Goal: Task Accomplishment & Management: Use online tool/utility

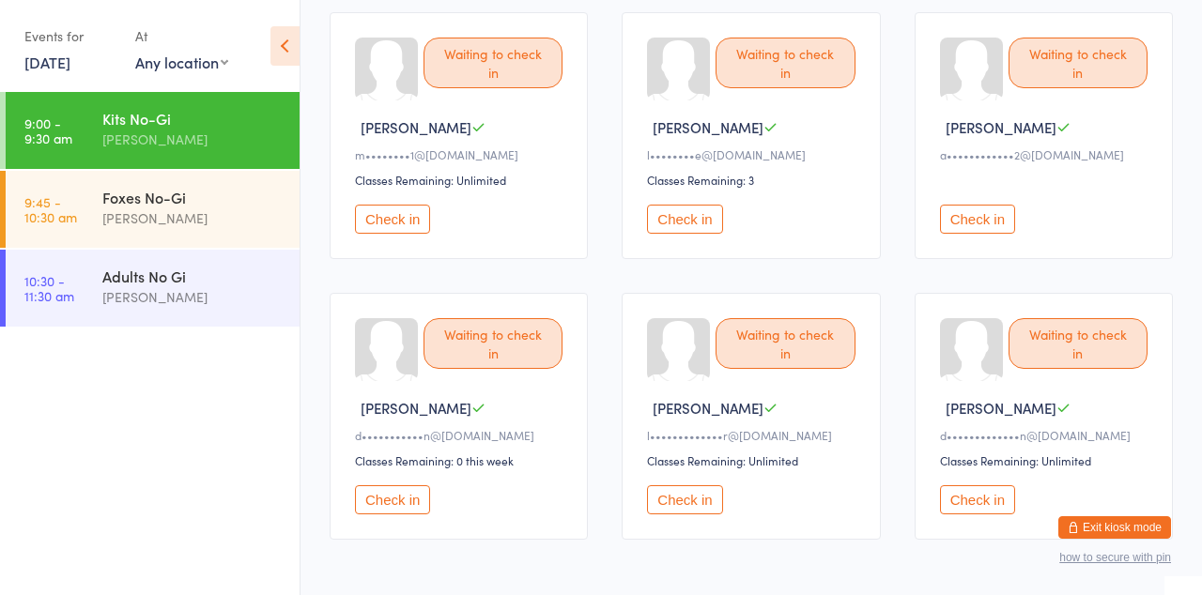
scroll to position [212, 0]
click at [156, 124] on div "Kits No-Gi" at bounding box center [192, 118] width 181 height 21
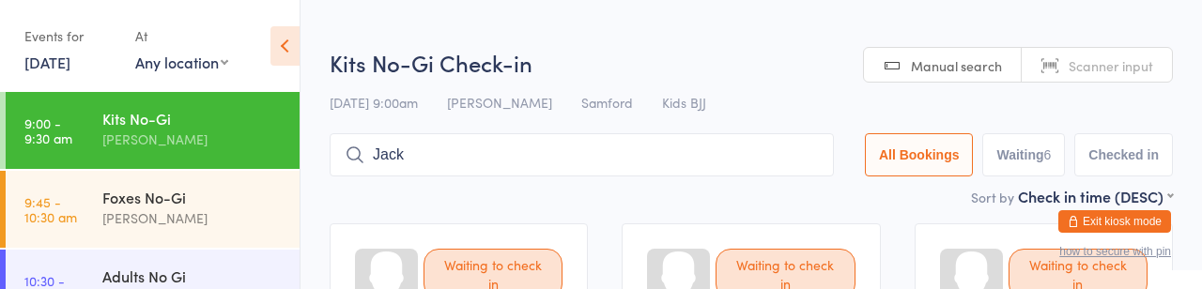
type input "Jack"
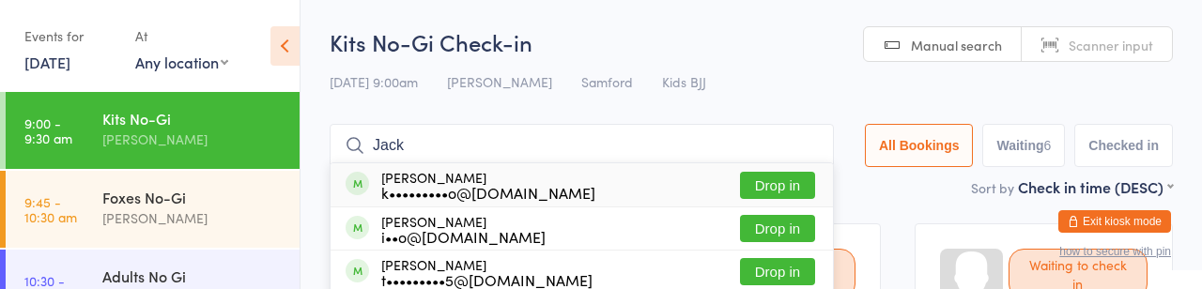
click at [740, 199] on button "Drop in" at bounding box center [777, 185] width 75 height 27
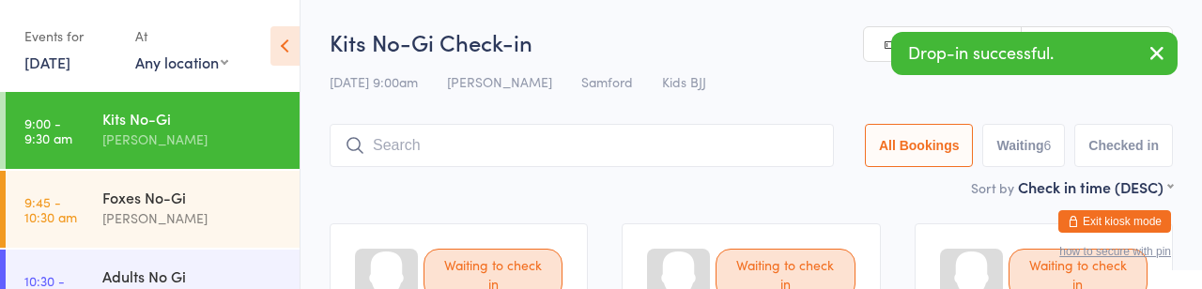
click at [518, 167] on input "search" at bounding box center [582, 145] width 504 height 43
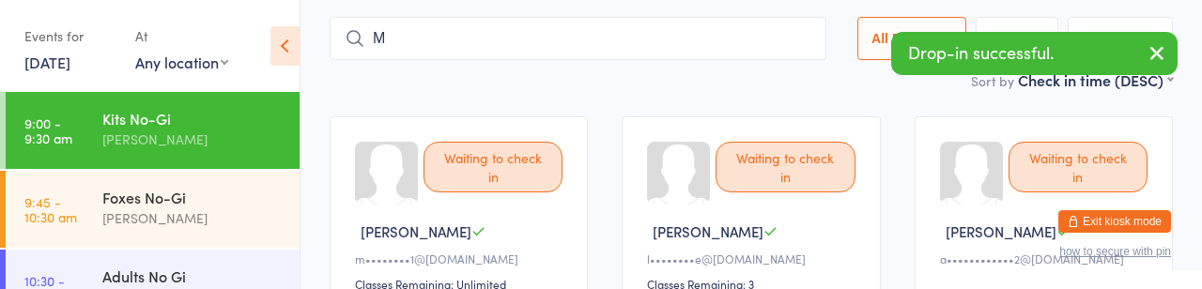
scroll to position [137, 0]
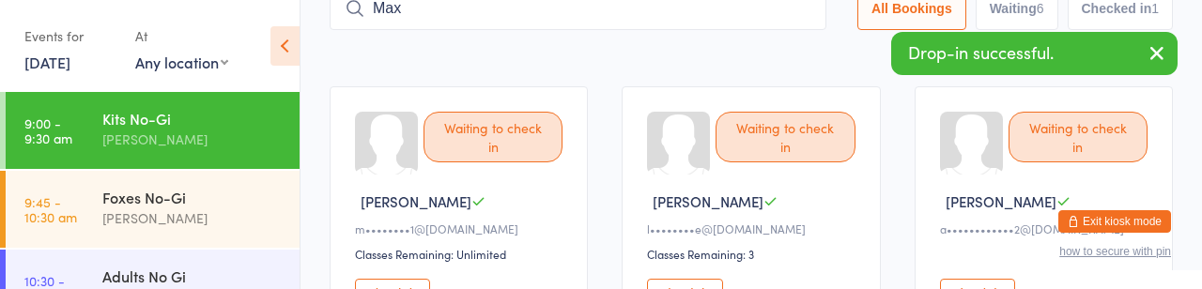
type input "Max"
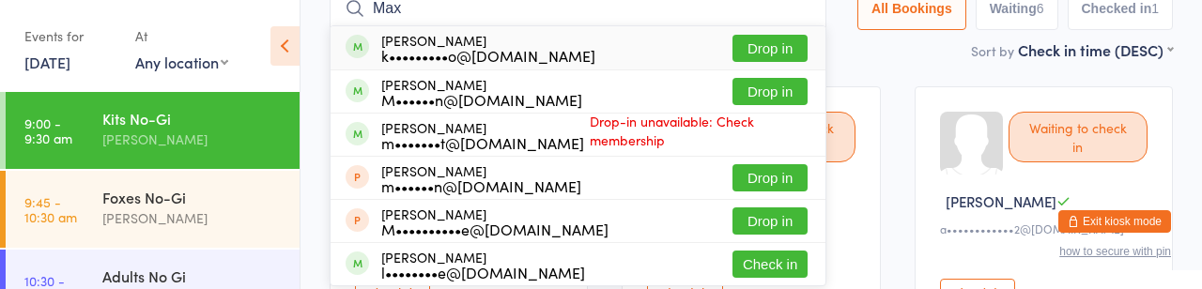
click at [733, 62] on button "Drop in" at bounding box center [770, 48] width 75 height 27
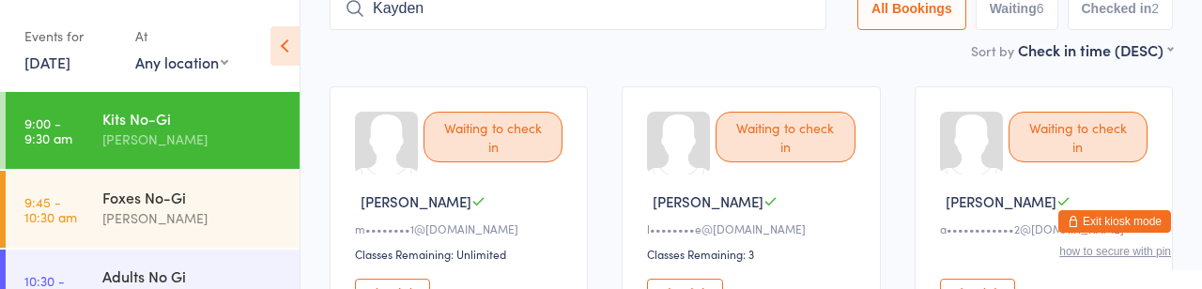
type input "Kayden"
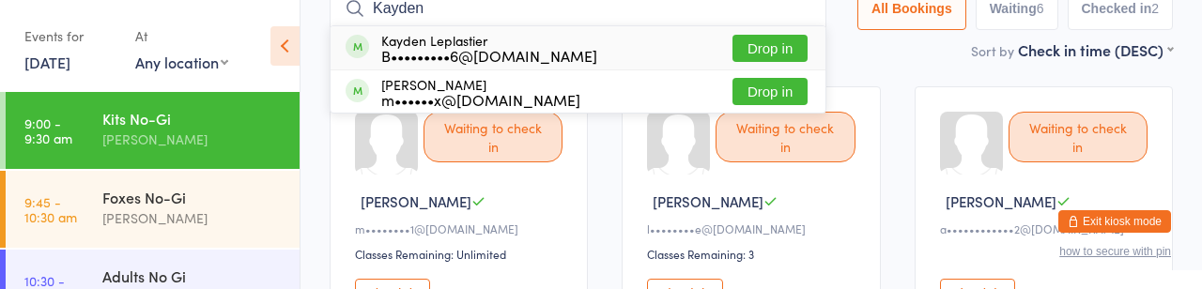
click at [513, 63] on div "B•••••••••6@gmail.com" at bounding box center [489, 55] width 216 height 15
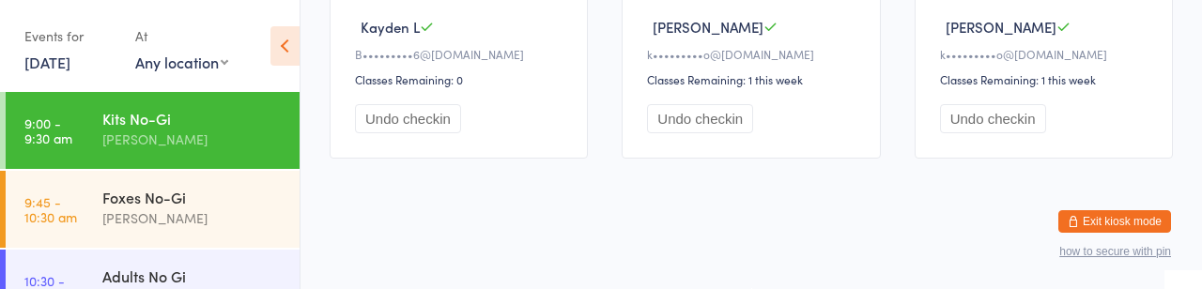
scroll to position [941, 0]
click at [231, 229] on div "[PERSON_NAME]" at bounding box center [192, 219] width 181 height 22
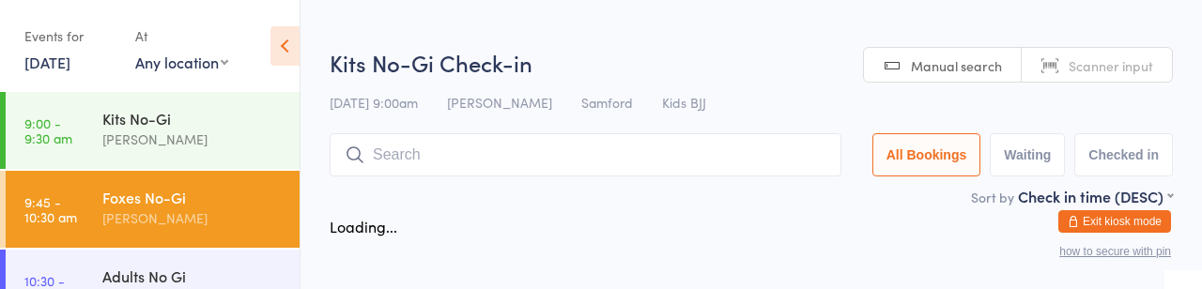
click at [220, 208] on div "Foxes No-Gi" at bounding box center [192, 197] width 181 height 21
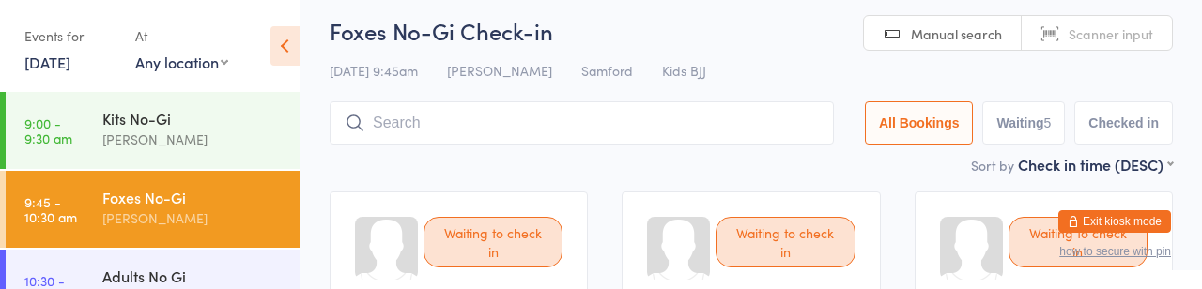
scroll to position [30, 0]
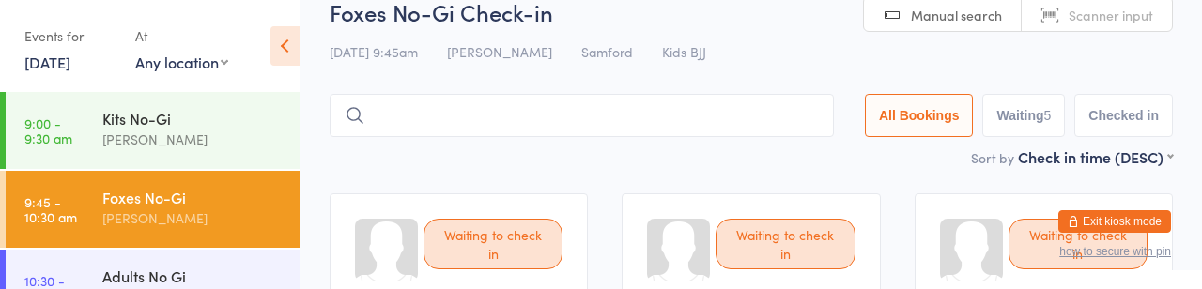
click at [179, 137] on div "[PERSON_NAME]" at bounding box center [192, 140] width 181 height 22
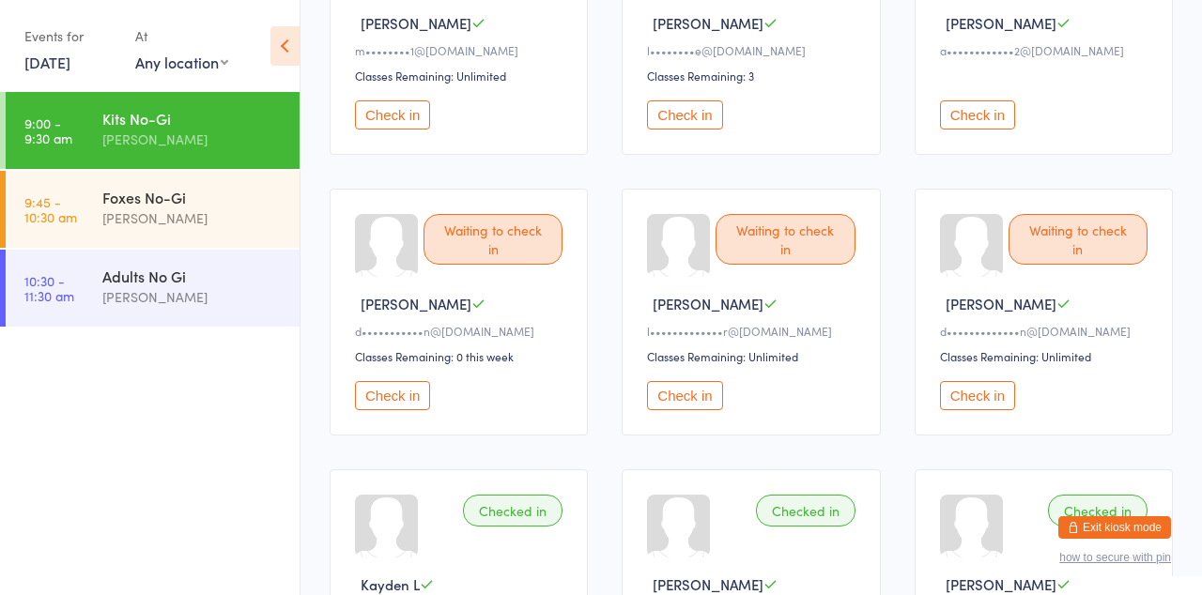
scroll to position [317, 0]
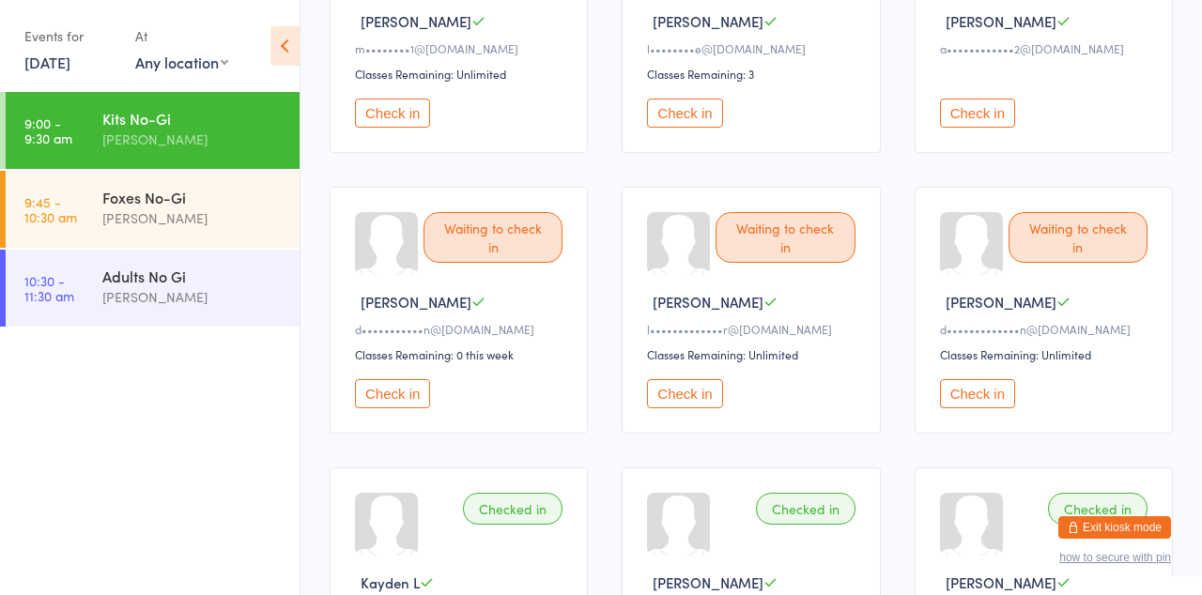
click at [409, 409] on button "Check in" at bounding box center [392, 393] width 75 height 29
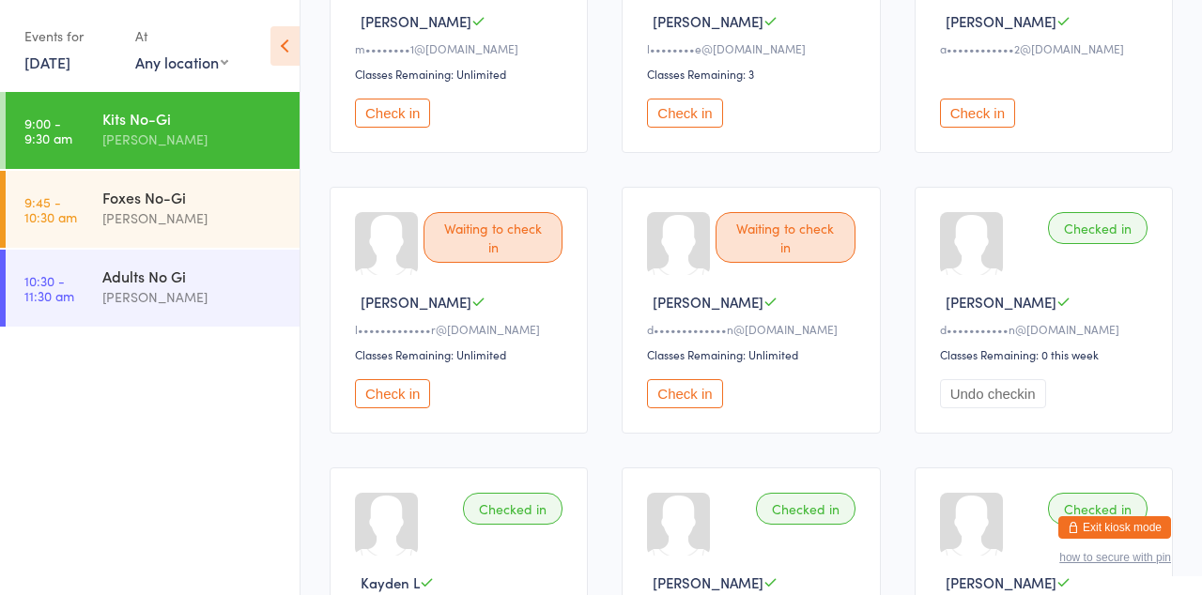
click at [683, 409] on button "Check in" at bounding box center [684, 393] width 75 height 29
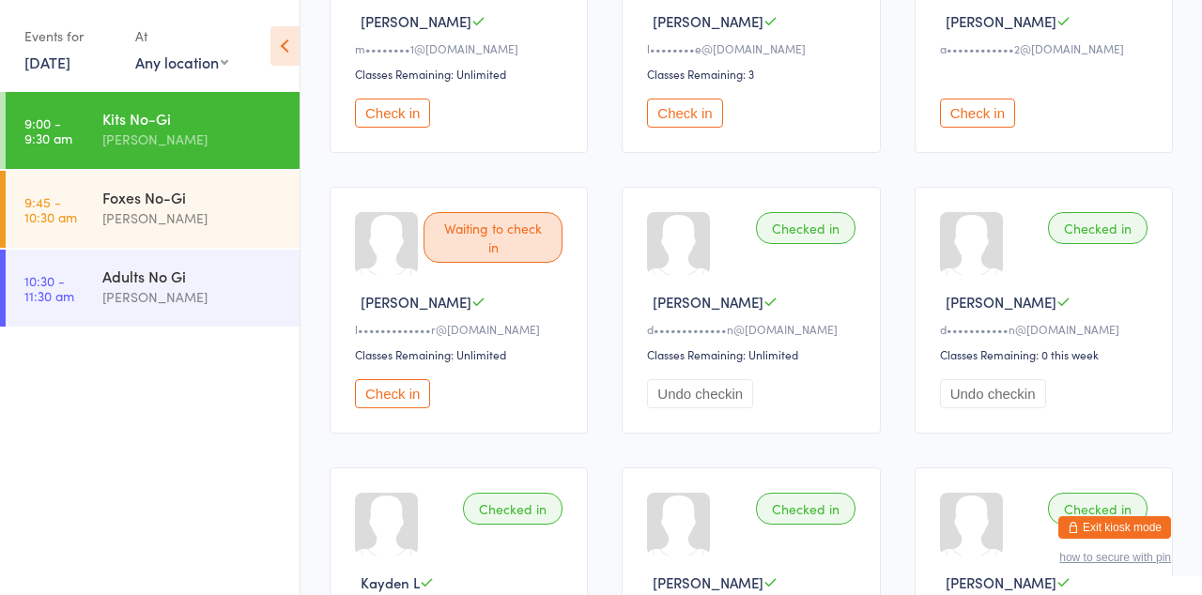
click at [173, 150] on div "[PERSON_NAME]" at bounding box center [192, 140] width 181 height 22
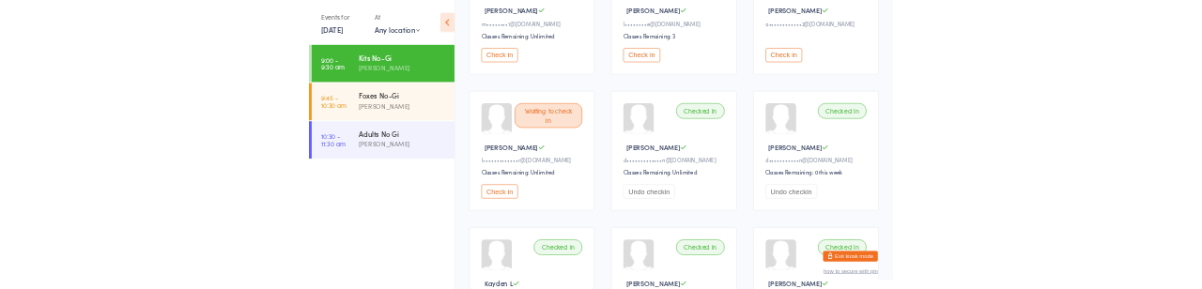
scroll to position [0, 0]
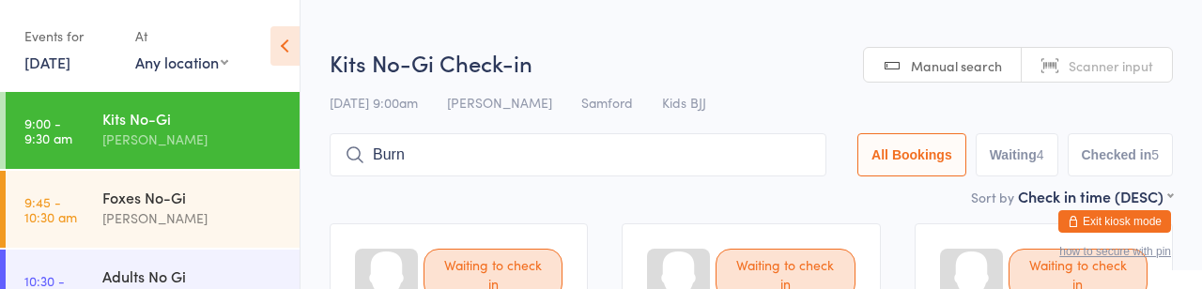
type input "Burne"
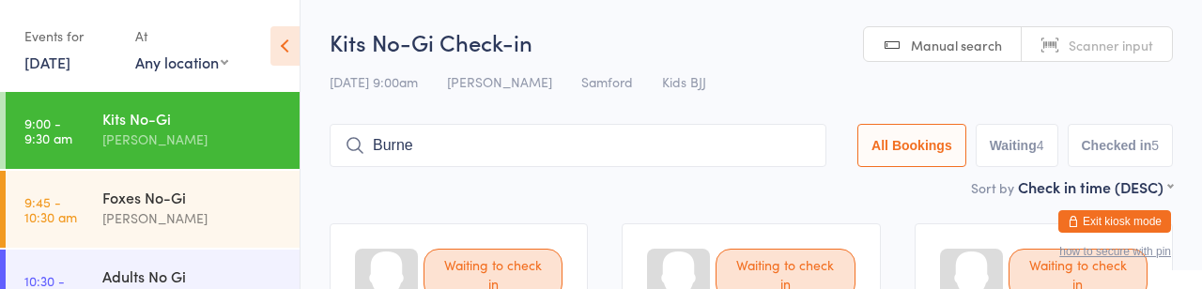
click at [729, 154] on input "Burne" at bounding box center [578, 145] width 497 height 43
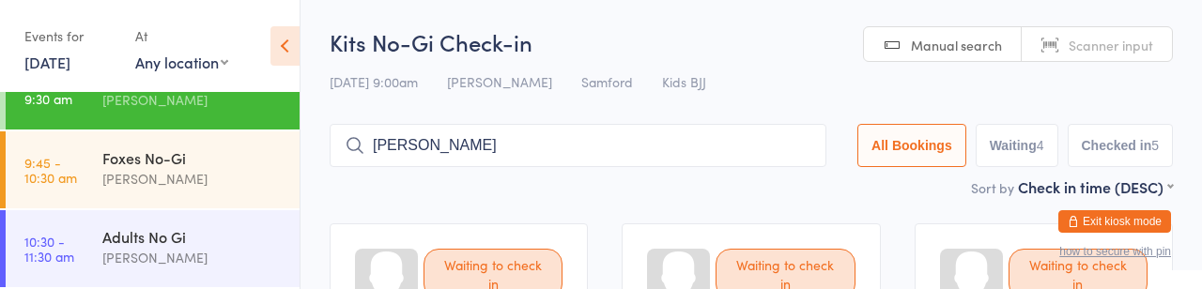
click at [579, 160] on input "Harry" at bounding box center [578, 145] width 497 height 43
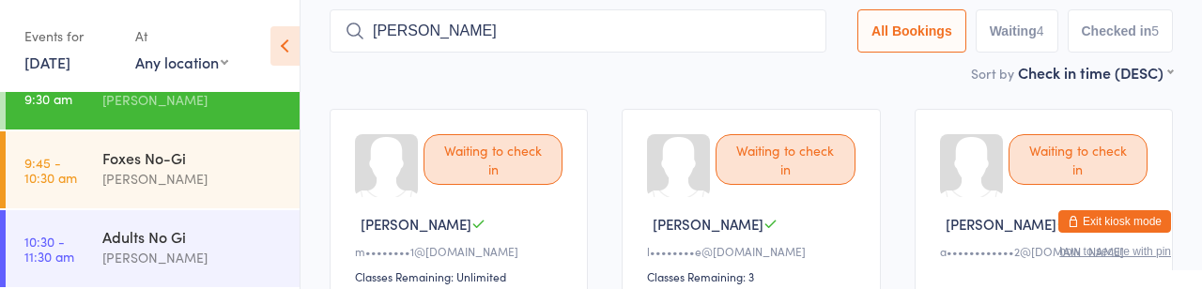
scroll to position [137, 0]
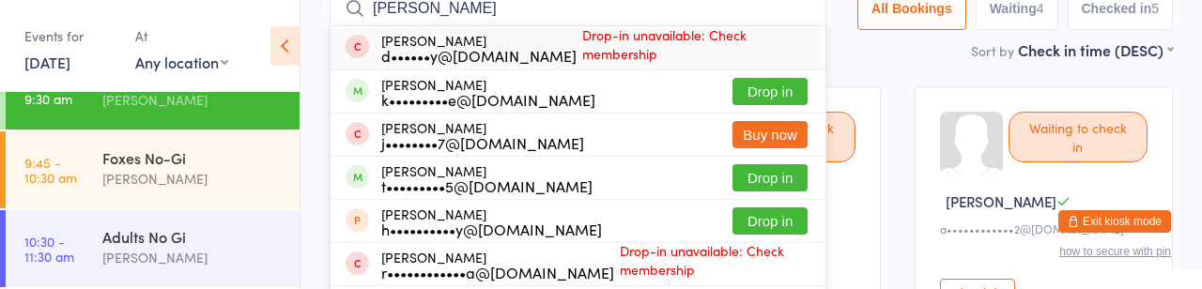
type input "Harris"
click at [580, 105] on div "k•••••••••e@gmail.com" at bounding box center [488, 99] width 214 height 15
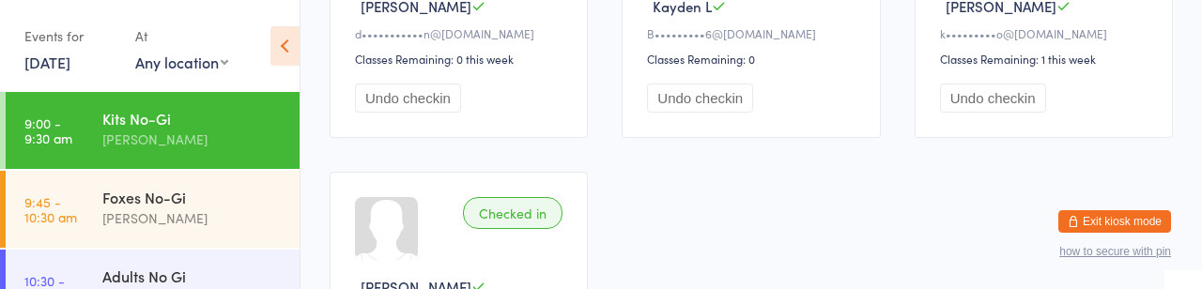
scroll to position [899, 0]
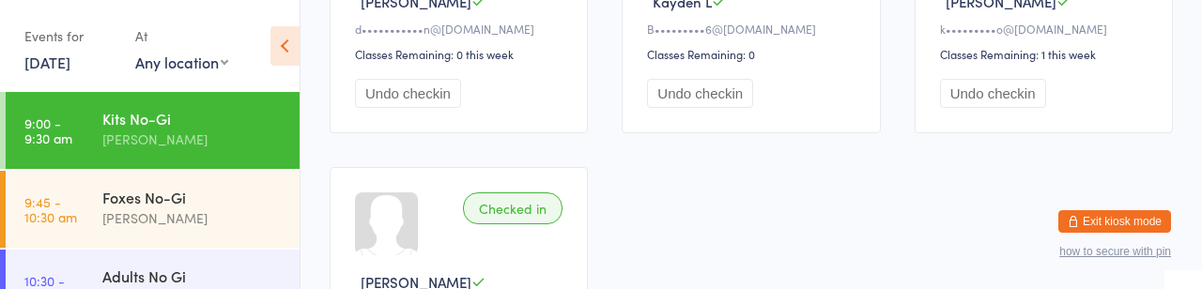
click at [193, 229] on div "[PERSON_NAME]" at bounding box center [192, 219] width 181 height 22
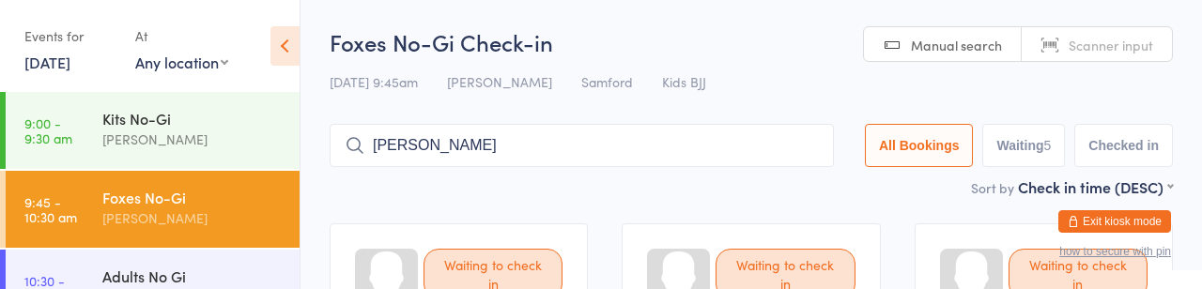
type input "Oliver"
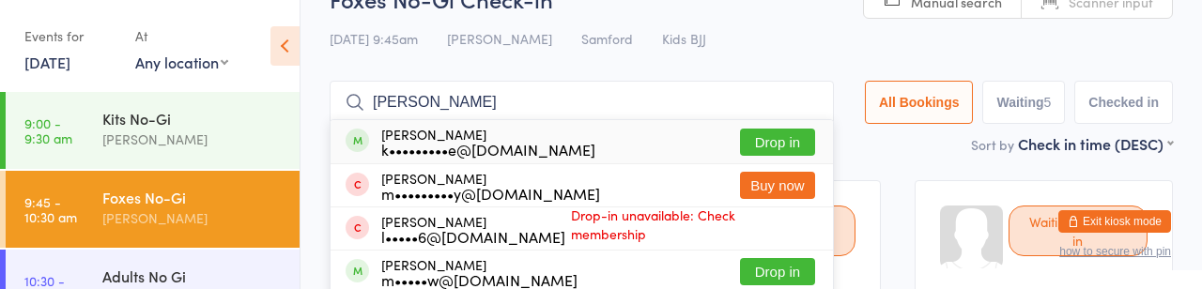
scroll to position [42, 0]
click at [621, 164] on div "Oliver Burne k•••••••••e@gmail.com Drop in" at bounding box center [582, 142] width 502 height 43
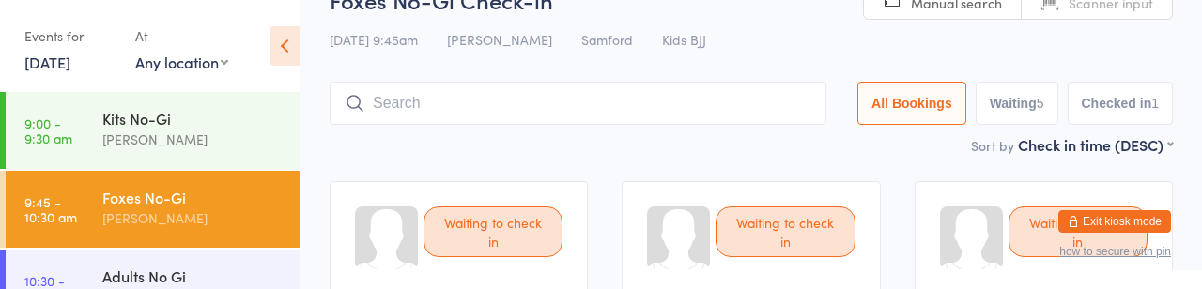
click at [134, 143] on div "[PERSON_NAME]" at bounding box center [192, 140] width 181 height 22
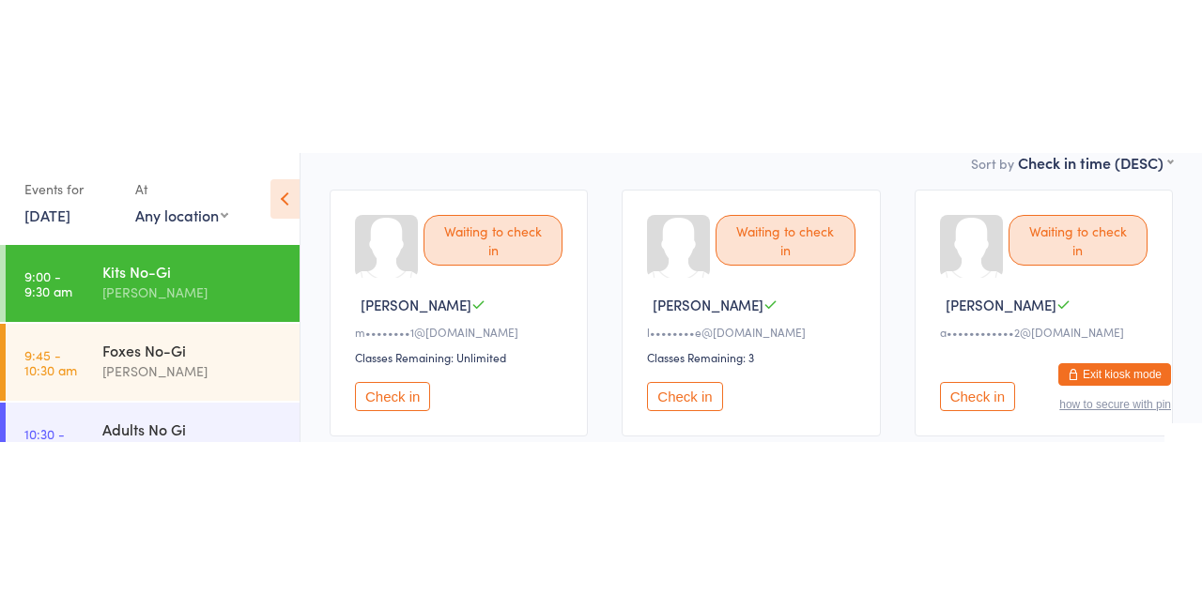
scroll to position [195, 0]
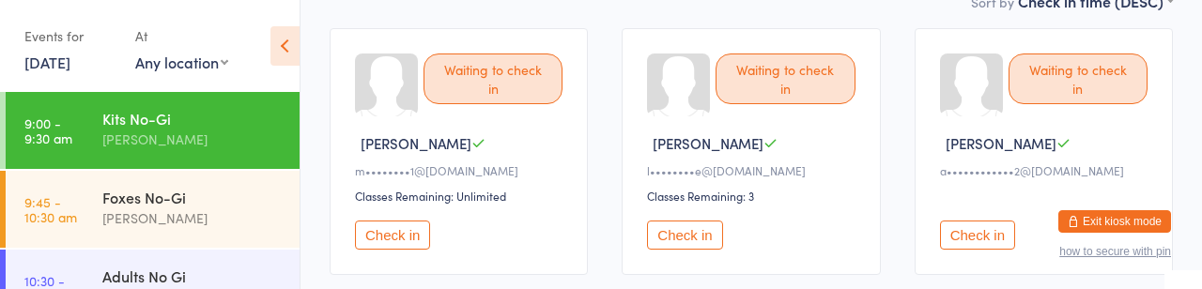
click at [409, 250] on button "Check in" at bounding box center [392, 235] width 75 height 29
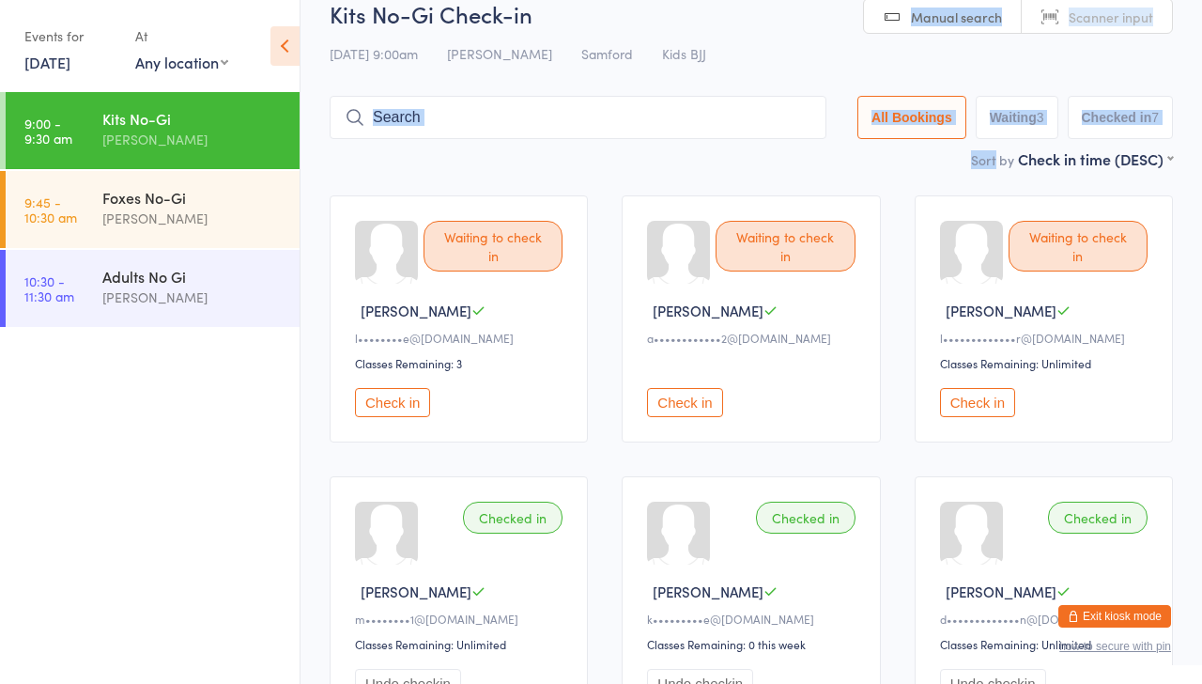
scroll to position [0, 0]
